Goal: Transaction & Acquisition: Purchase product/service

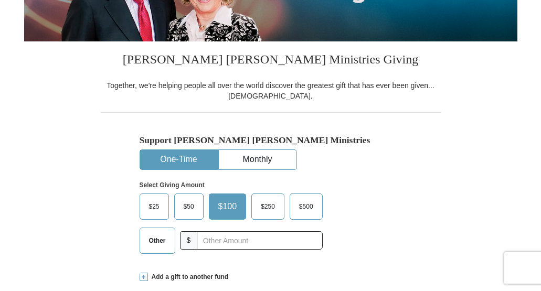
scroll to position [196, 0]
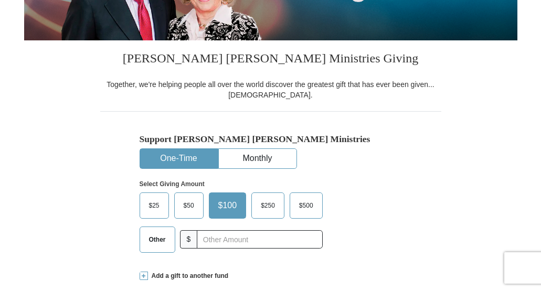
click at [183, 159] on button "One-Time" at bounding box center [179, 158] width 78 height 19
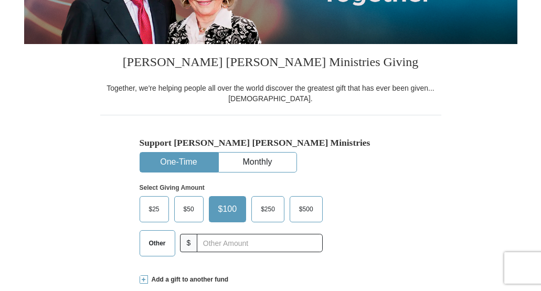
scroll to position [191, 0]
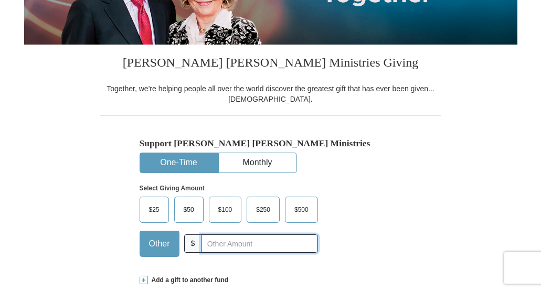
click at [228, 242] on input "text" at bounding box center [259, 243] width 116 height 18
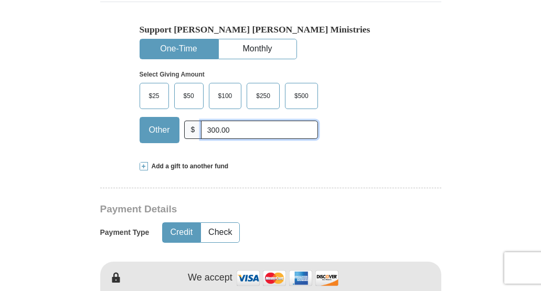
scroll to position [305, 1]
type input "300.00"
click at [188, 226] on button "Credit" at bounding box center [181, 232] width 37 height 19
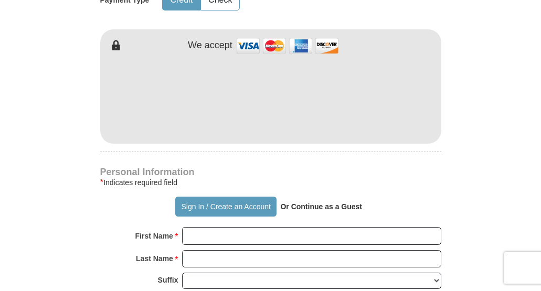
scroll to position [538, 0]
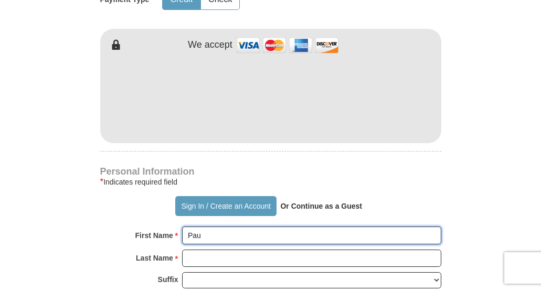
type input "[PERSON_NAME]"
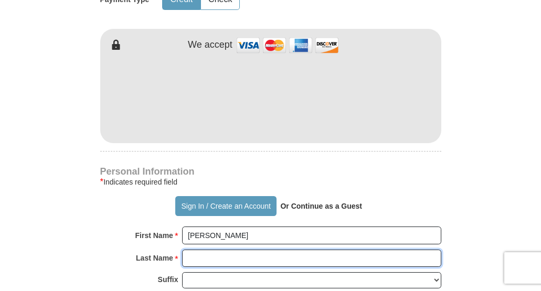
type input "[PERSON_NAME]"
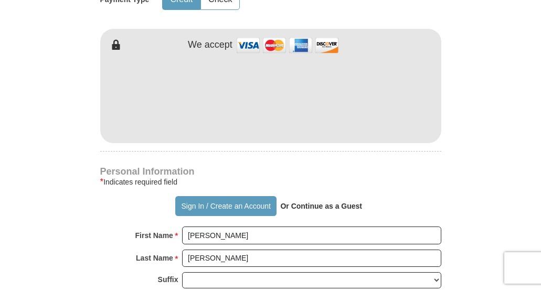
type input "[EMAIL_ADDRESS][DOMAIN_NAME]"
type input "[STREET_ADDRESS]"
type input "Broken Arrow"
select select "OK"
type input "74012"
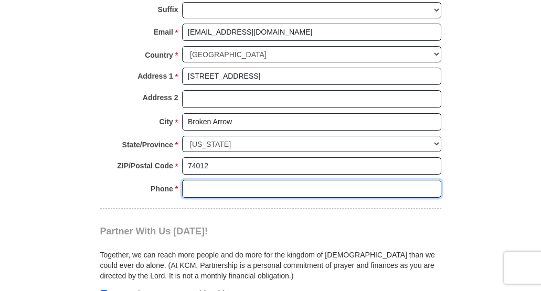
scroll to position [808, 0]
type input "9187208398"
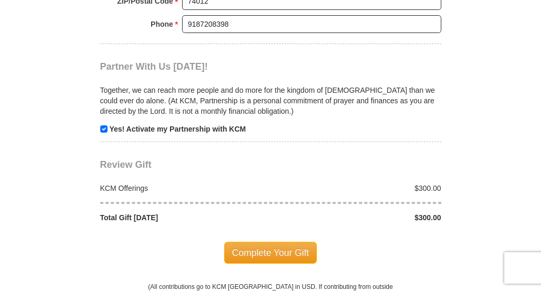
scroll to position [977, 0]
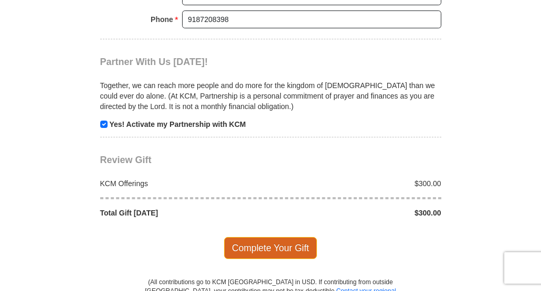
click at [267, 237] on span "Complete Your Gift" at bounding box center [270, 248] width 93 height 22
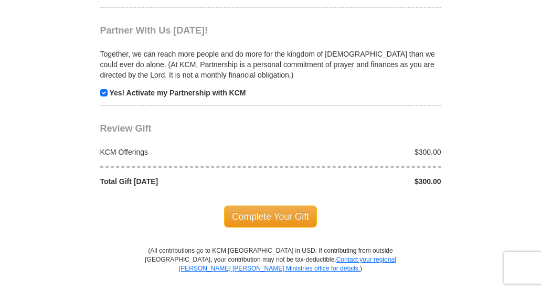
scroll to position [1065, 0]
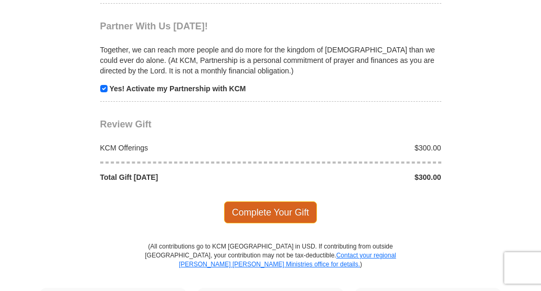
click at [275, 201] on span "Complete Your Gift" at bounding box center [270, 212] width 93 height 22
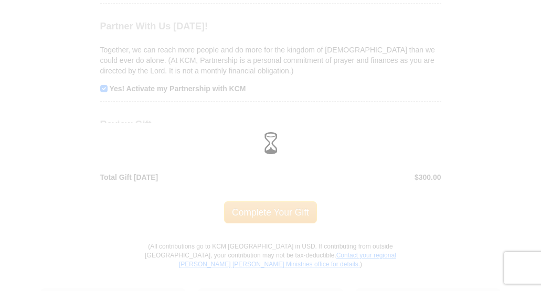
scroll to position [1063, 0]
